Goal: Task Accomplishment & Management: Complete application form

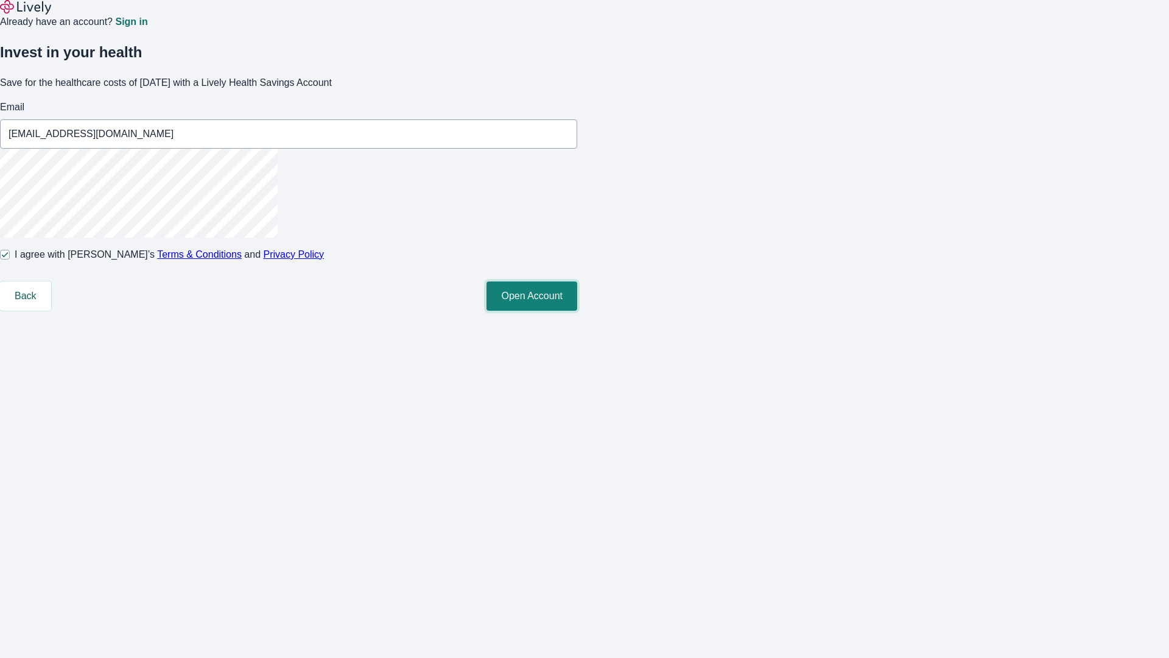
click at [577, 311] on button "Open Account" at bounding box center [531, 295] width 91 height 29
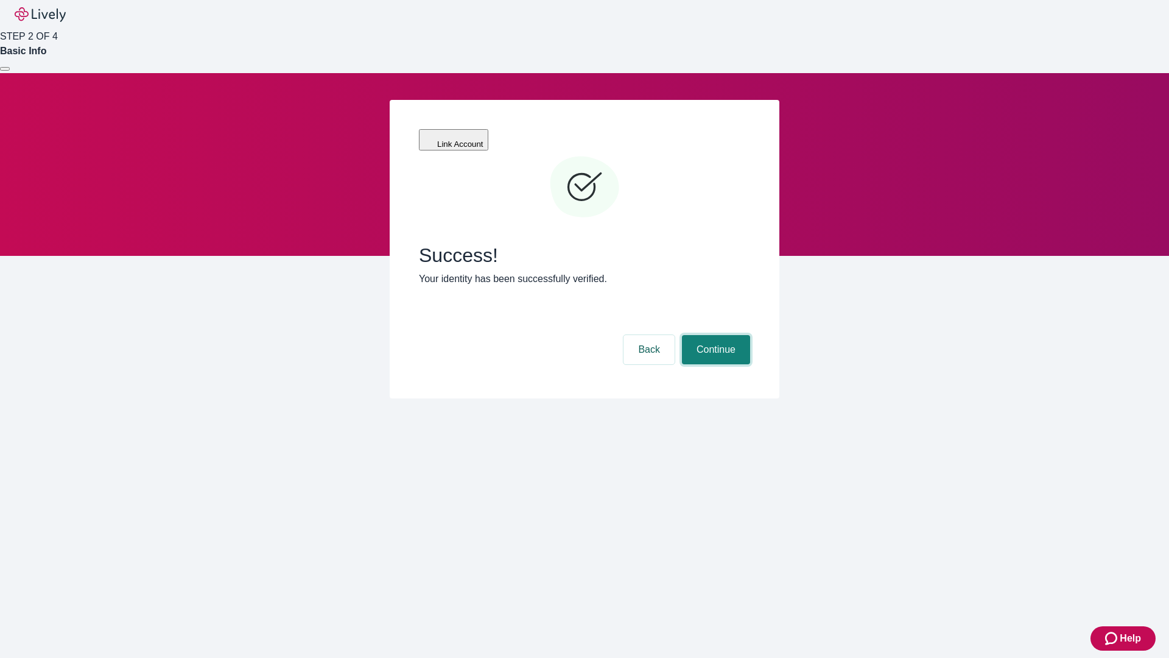
click at [714, 335] on button "Continue" at bounding box center [716, 349] width 68 height 29
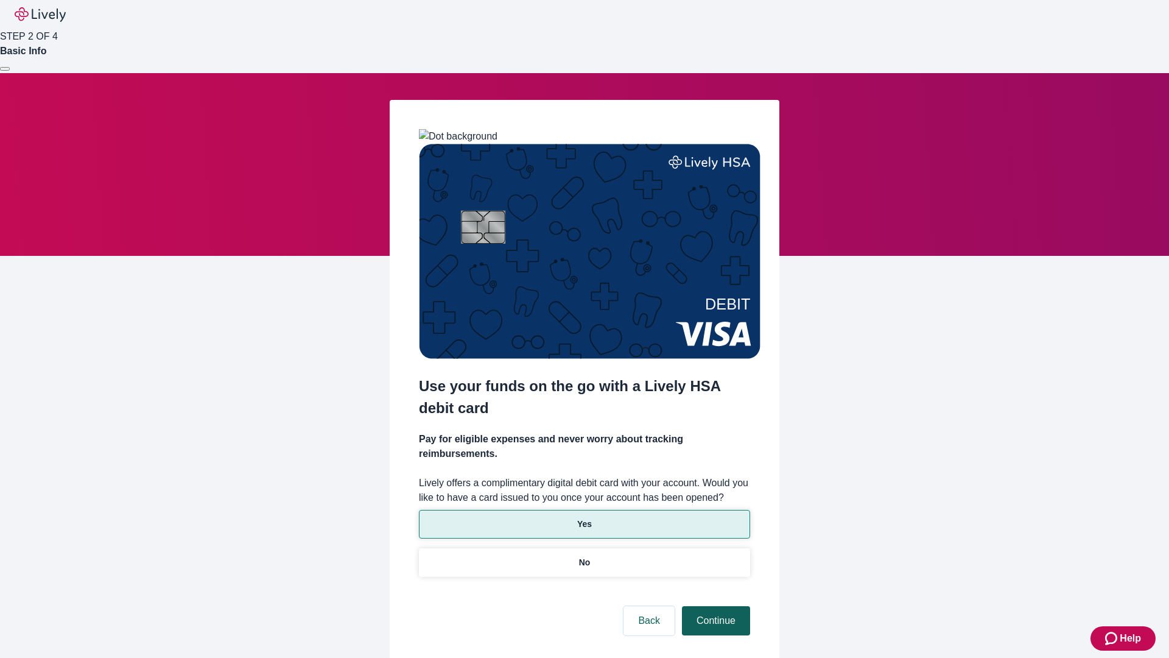
click at [584, 518] on p "Yes" at bounding box center [584, 524] width 15 height 13
click at [714, 606] on button "Continue" at bounding box center [716, 620] width 68 height 29
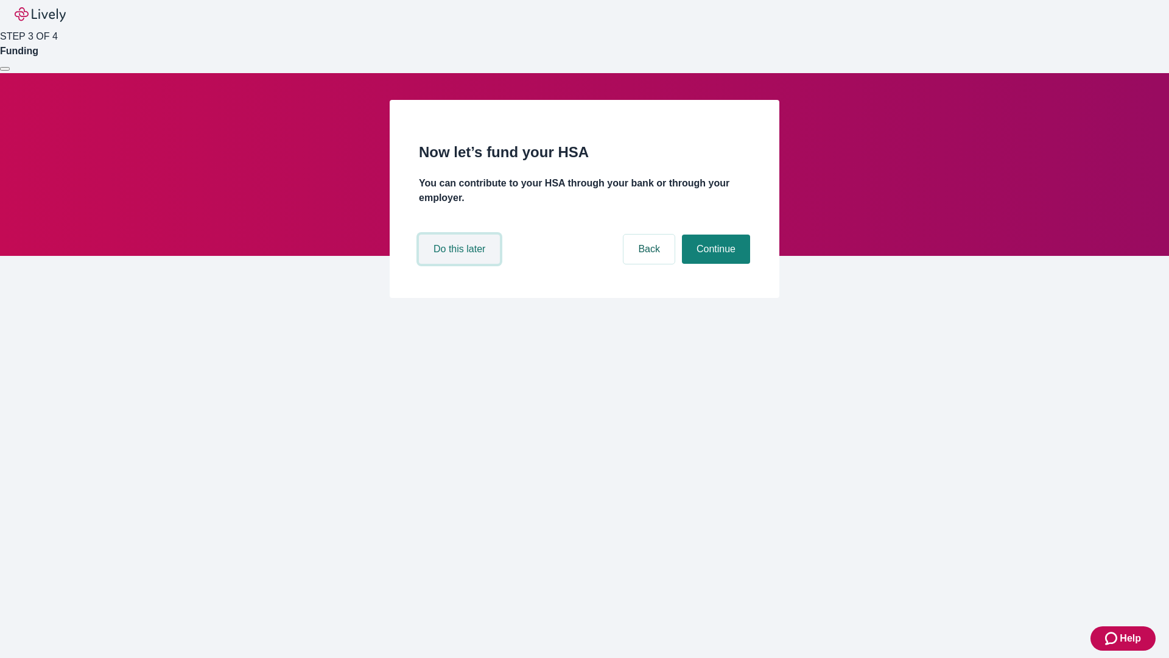
click at [461, 264] on button "Do this later" at bounding box center [459, 248] width 81 height 29
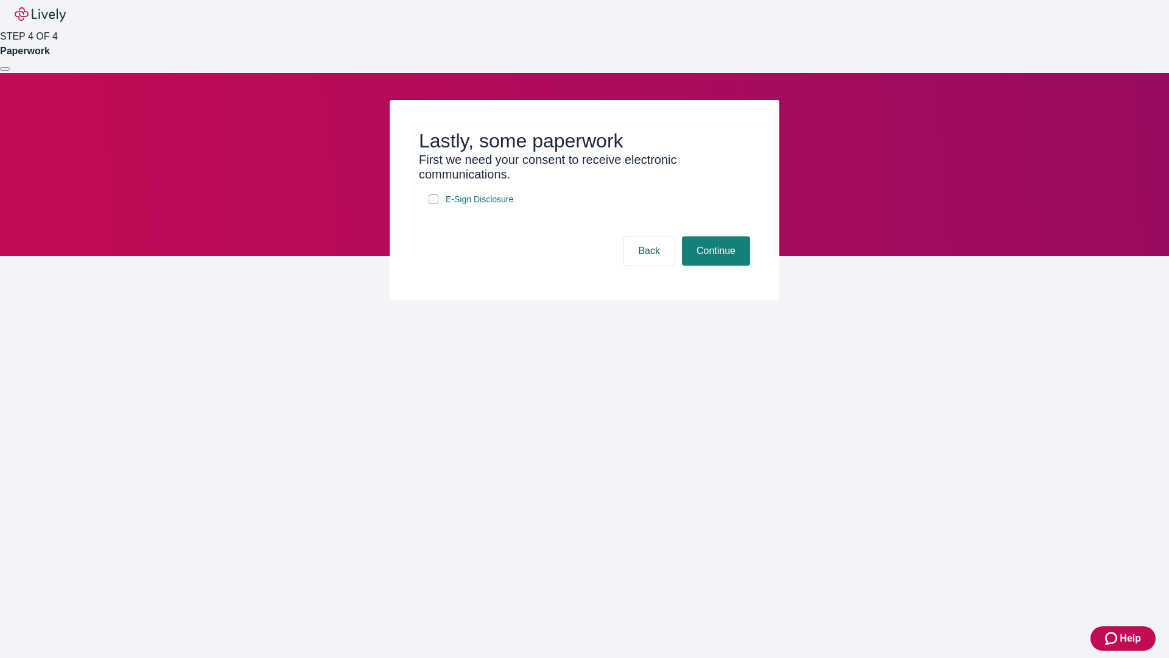
click at [434, 204] on input "E-Sign Disclosure" at bounding box center [434, 199] width 10 height 10
checkbox input "true"
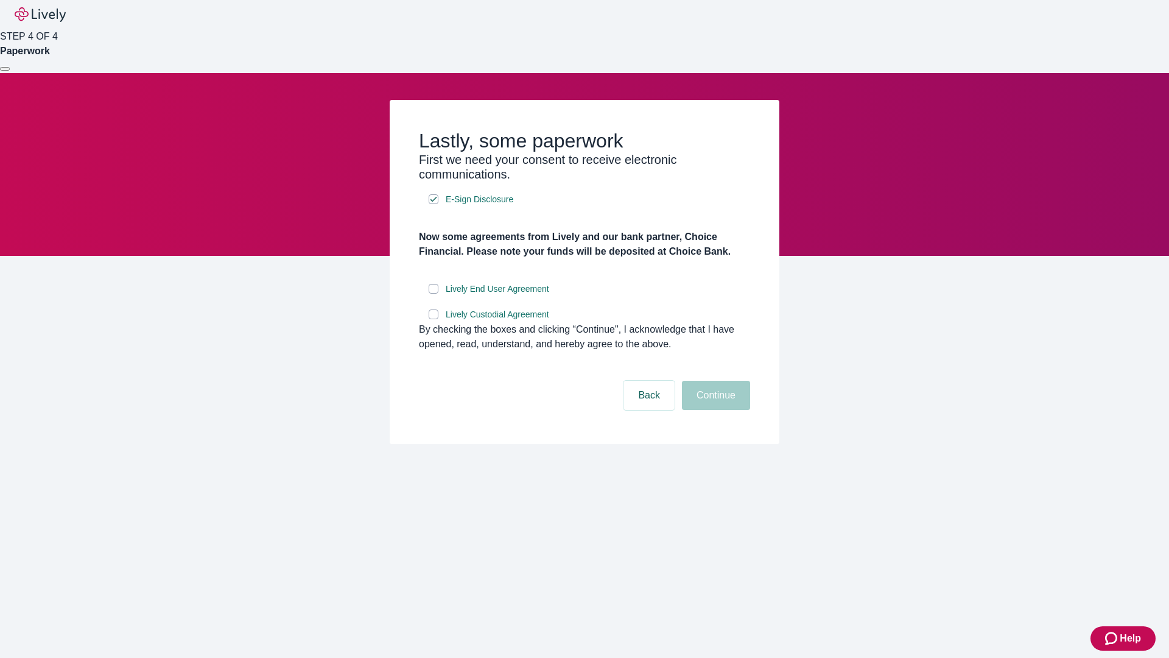
click at [434, 293] on input "Lively End User Agreement" at bounding box center [434, 289] width 10 height 10
checkbox input "true"
click at [434, 319] on input "Lively Custodial Agreement" at bounding box center [434, 314] width 10 height 10
checkbox input "true"
click at [714, 410] on button "Continue" at bounding box center [716, 395] width 68 height 29
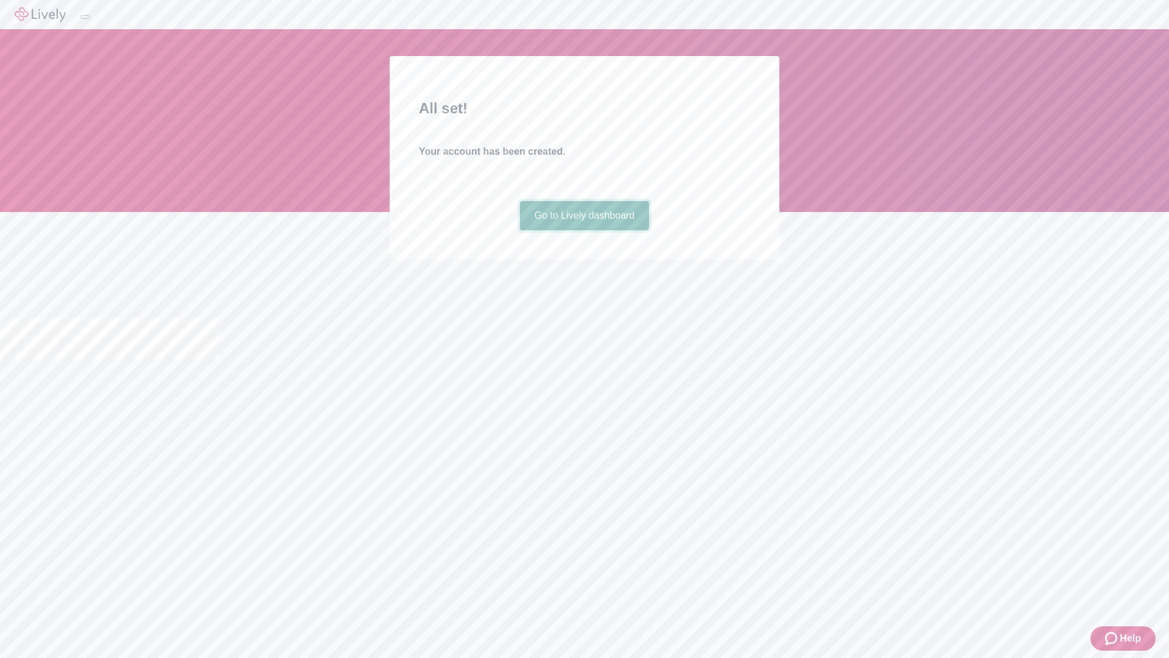
click at [584, 230] on link "Go to Lively dashboard" at bounding box center [585, 215] width 130 height 29
